Goal: Task Accomplishment & Management: Manage account settings

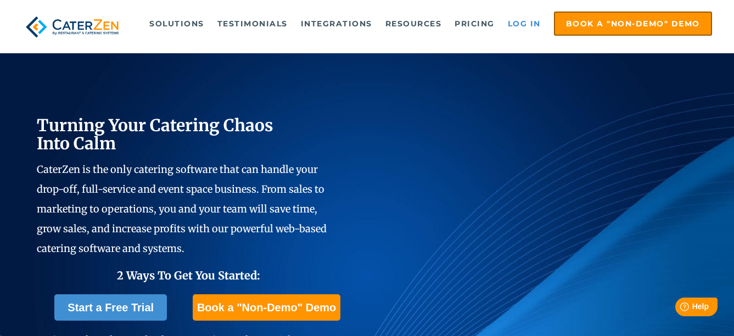
click at [528, 25] on link "Log in" at bounding box center [524, 24] width 44 height 22
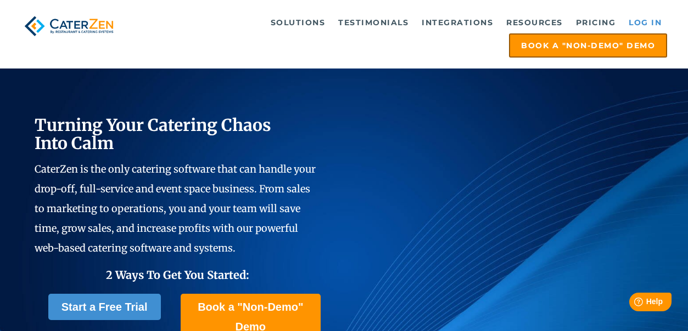
click at [639, 16] on link "Log in" at bounding box center [645, 23] width 44 height 22
